Goal: Find specific page/section: Find specific page/section

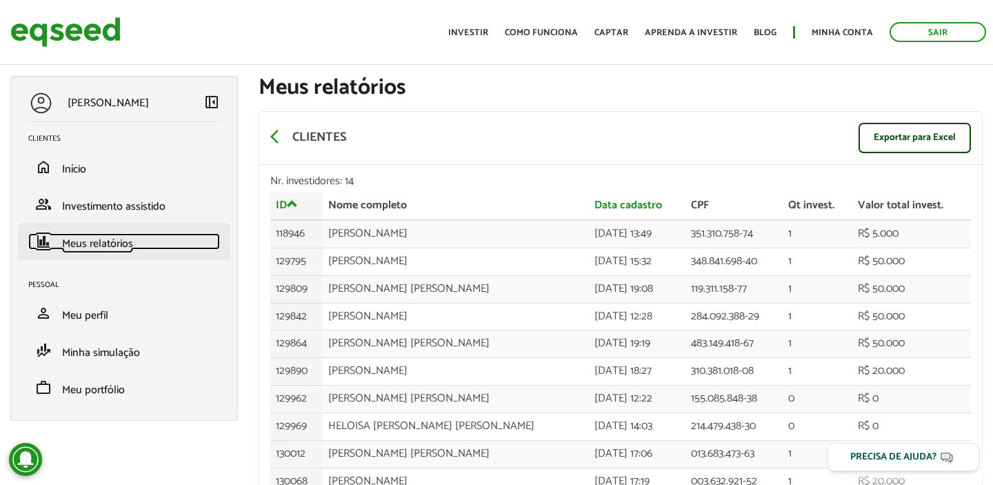
click at [96, 233] on link "finance Meus relatórios" at bounding box center [124, 241] width 192 height 17
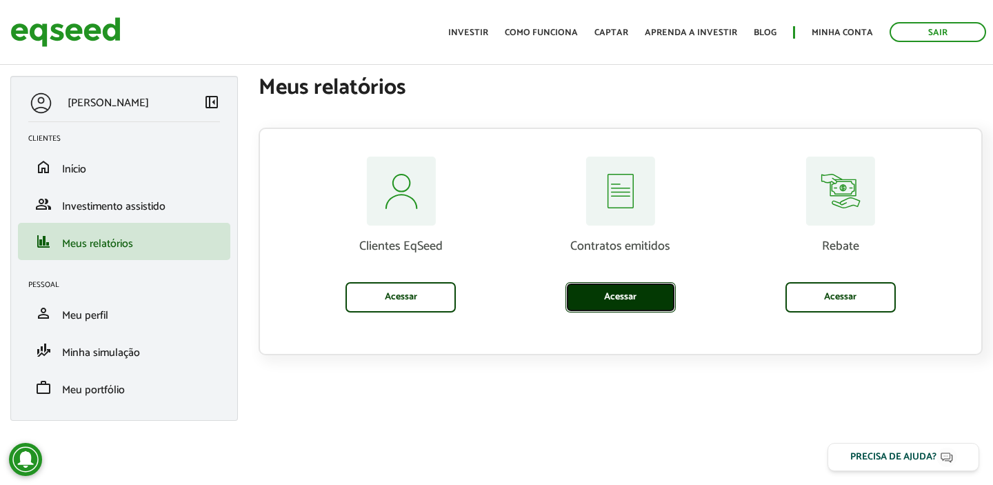
click at [664, 298] on link "Acessar" at bounding box center [621, 297] width 110 height 30
